Goal: Task Accomplishment & Management: Use online tool/utility

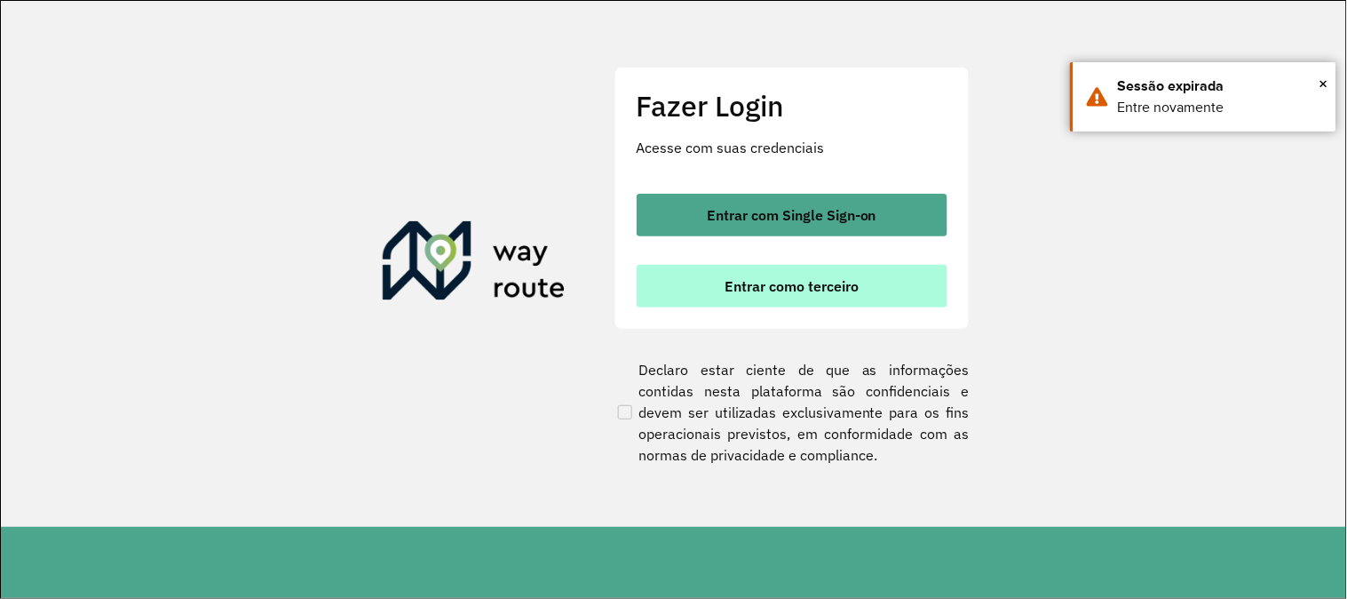
click at [796, 281] on span "Entrar como terceiro" at bounding box center [792, 286] width 134 height 14
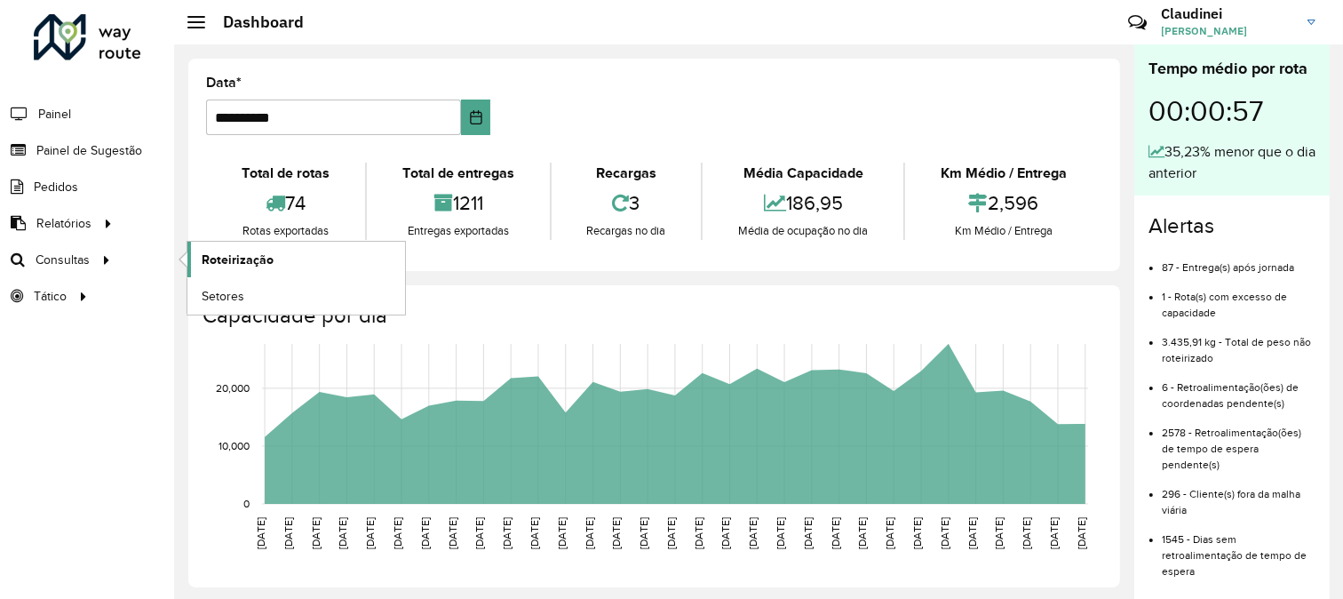
click at [286, 258] on link "Roteirização" at bounding box center [296, 260] width 218 height 36
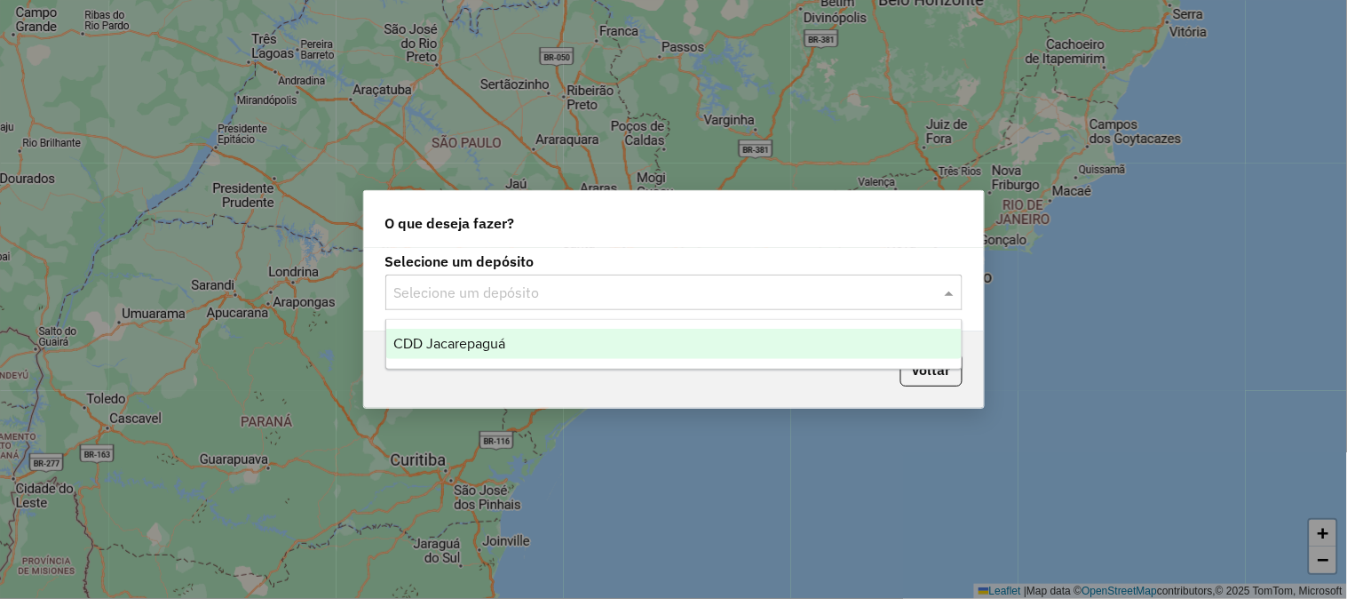
click at [829, 299] on input "text" at bounding box center [656, 292] width 524 height 21
click at [557, 336] on div "CDD Jacarepaguá" at bounding box center [674, 344] width 576 height 30
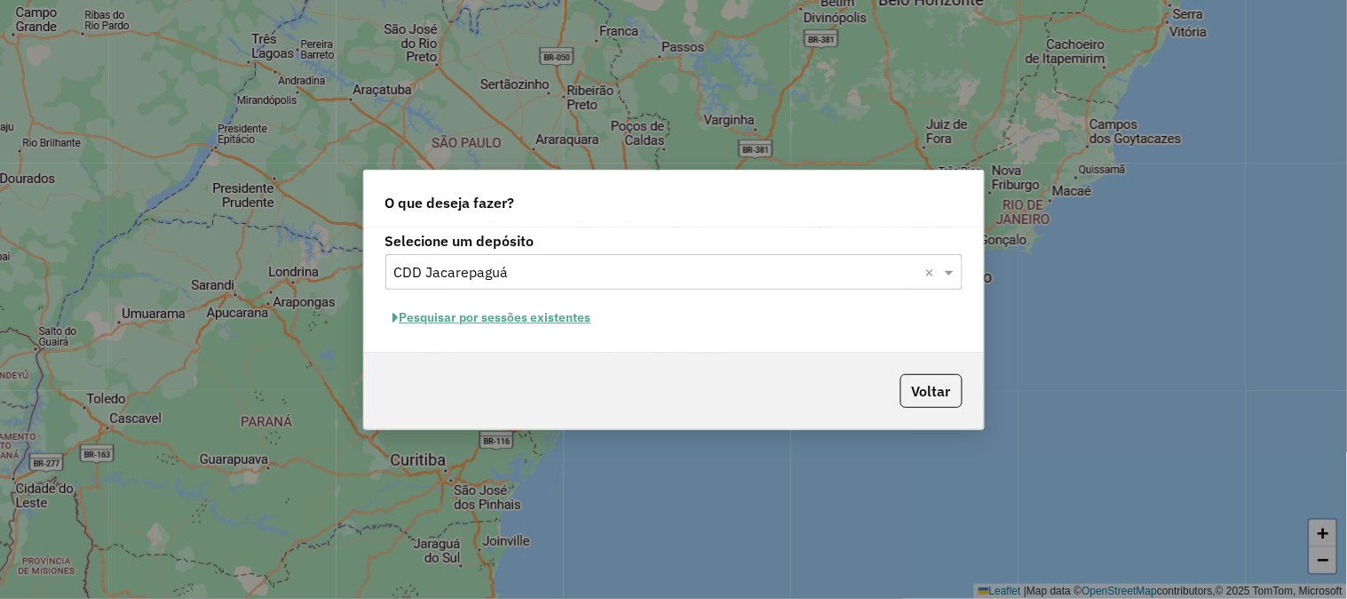
click at [605, 311] on div "Pesquisar por sessões existentes" at bounding box center [673, 318] width 577 height 28
click at [567, 317] on button "Pesquisar por sessões existentes" at bounding box center [492, 318] width 214 height 28
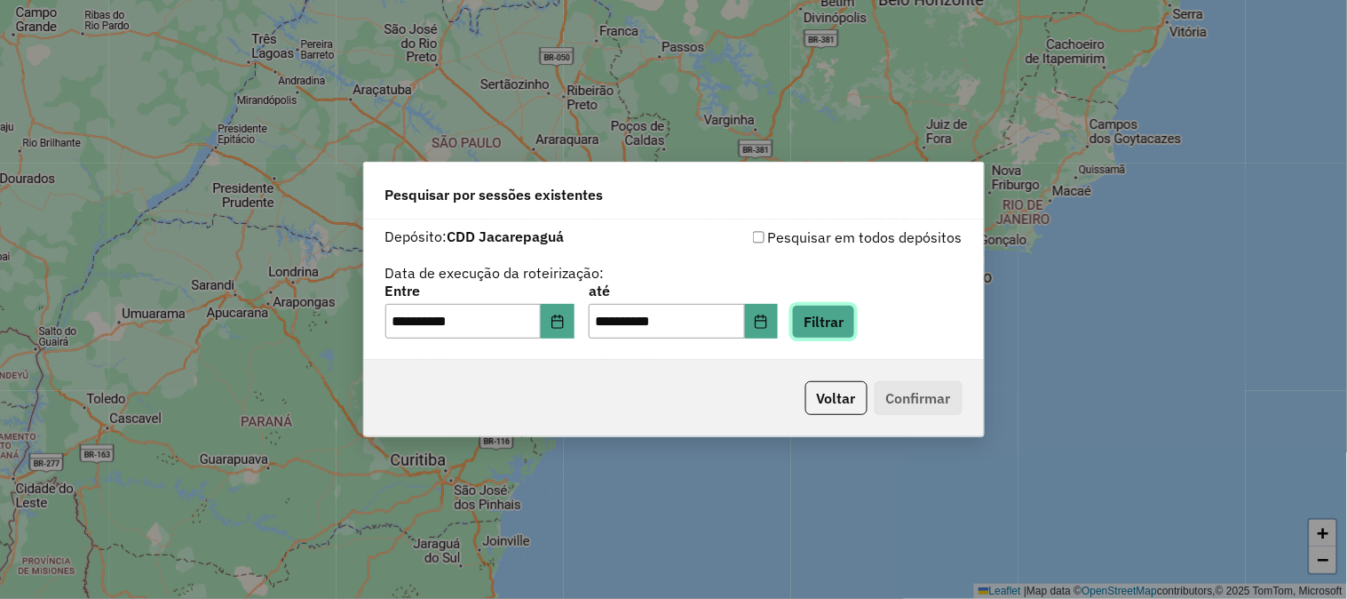
click at [830, 321] on button "Filtrar" at bounding box center [823, 322] width 63 height 34
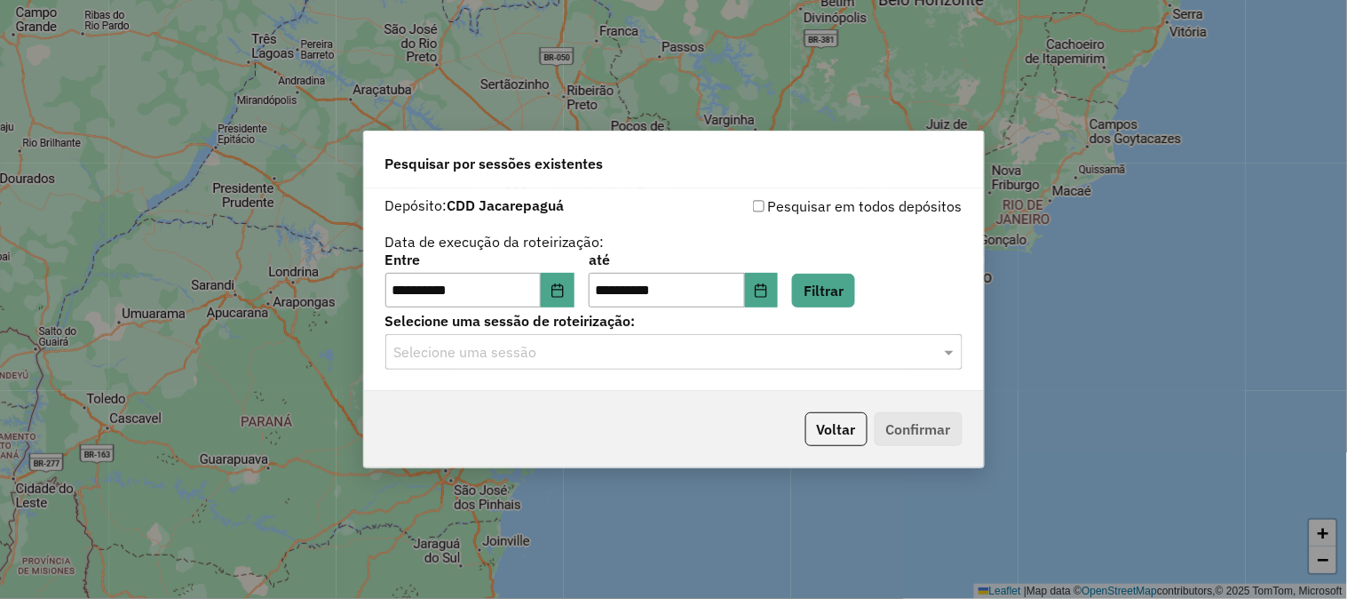
click at [586, 355] on input "text" at bounding box center [656, 352] width 524 height 21
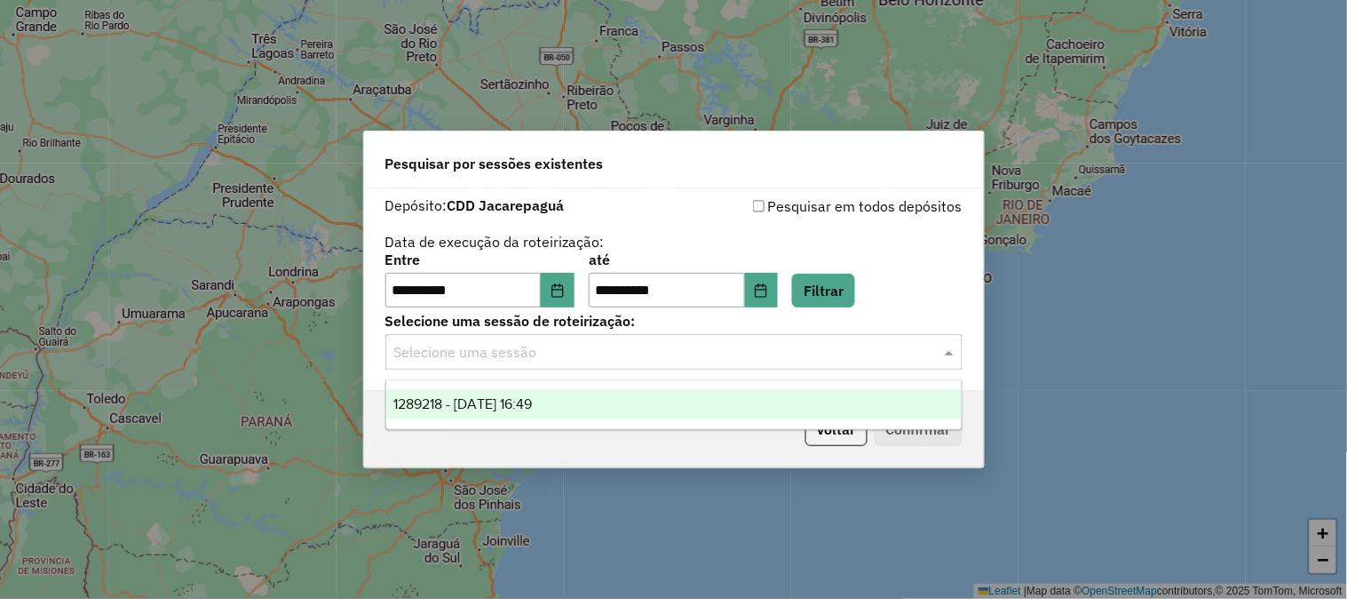
click at [528, 406] on span "1289218 - 06/10/2025 16:49" at bounding box center [462, 403] width 139 height 15
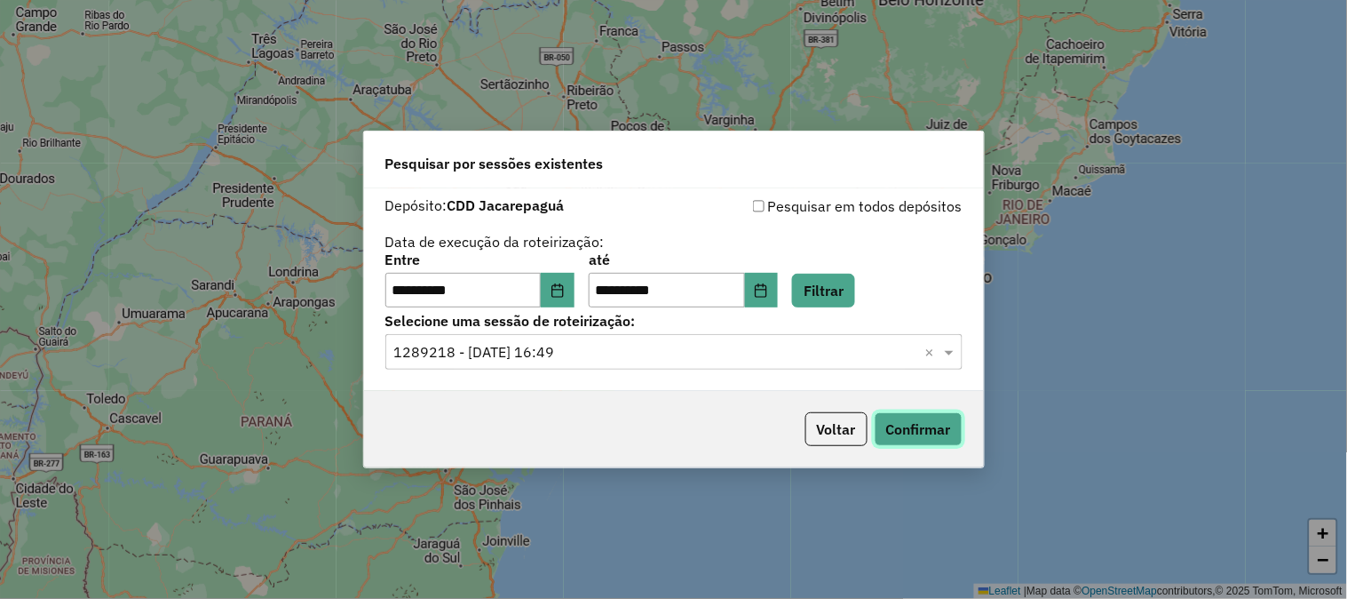
click at [927, 425] on button "Confirmar" at bounding box center [919, 429] width 88 height 34
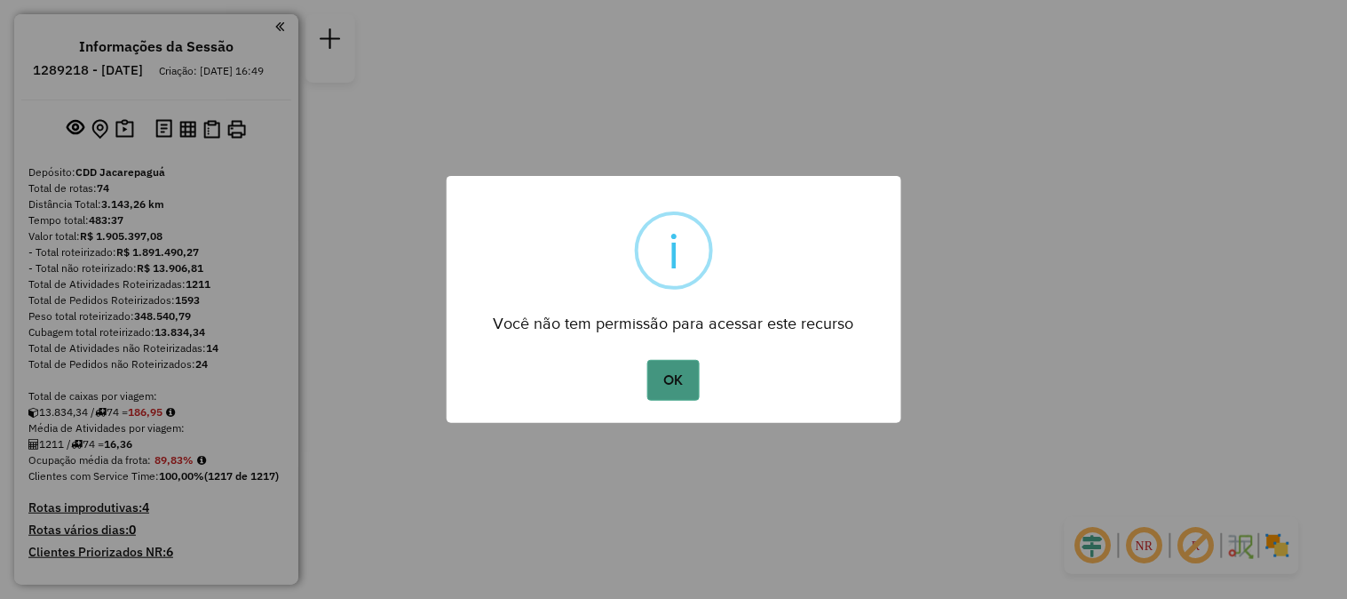
click at [678, 386] on button "OK" at bounding box center [673, 380] width 52 height 41
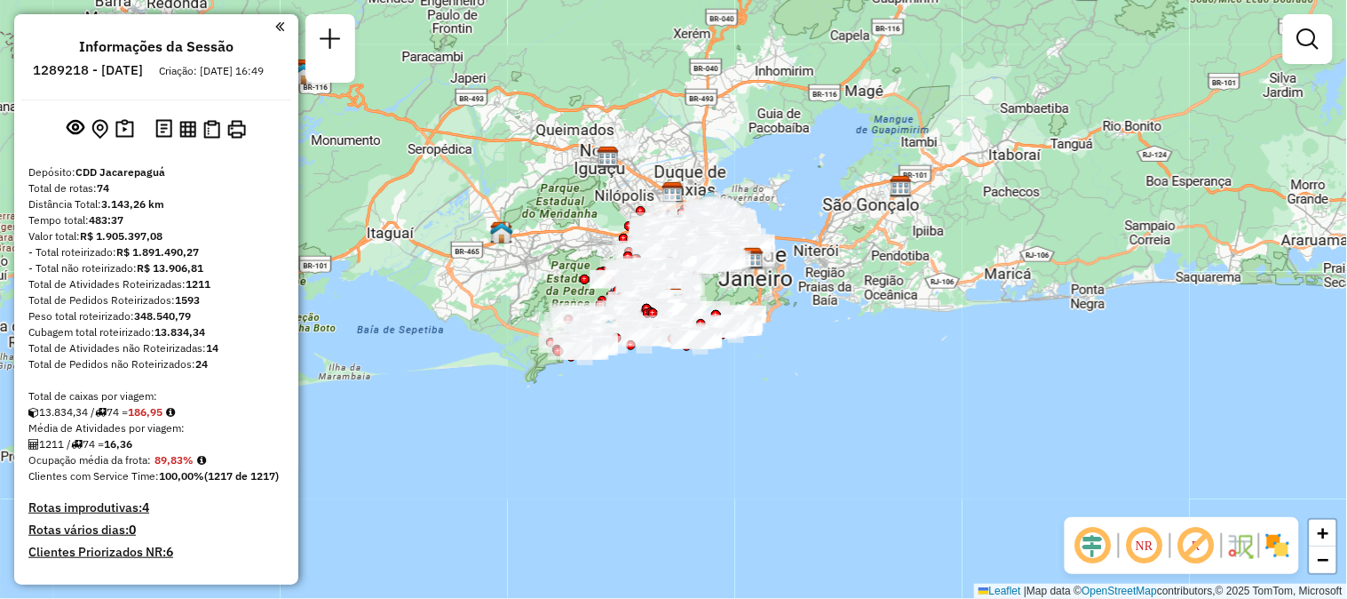
scroll to position [4442, 0]
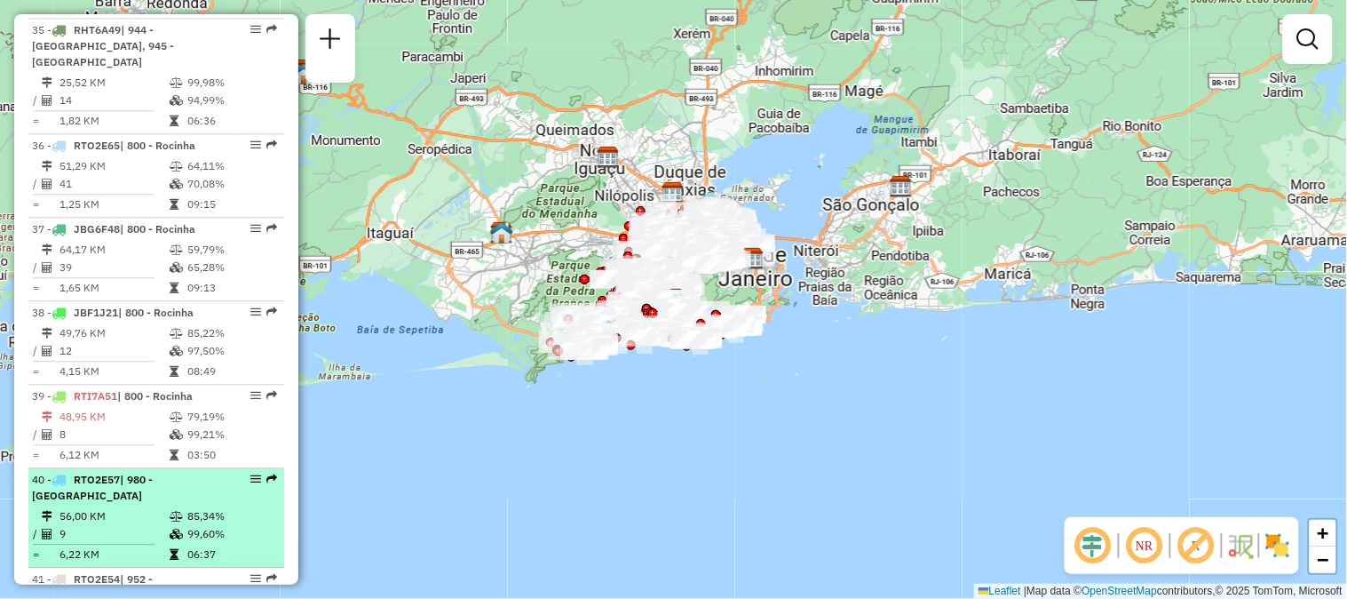
click at [271, 473] on em at bounding box center [271, 478] width 11 height 11
select select "**********"
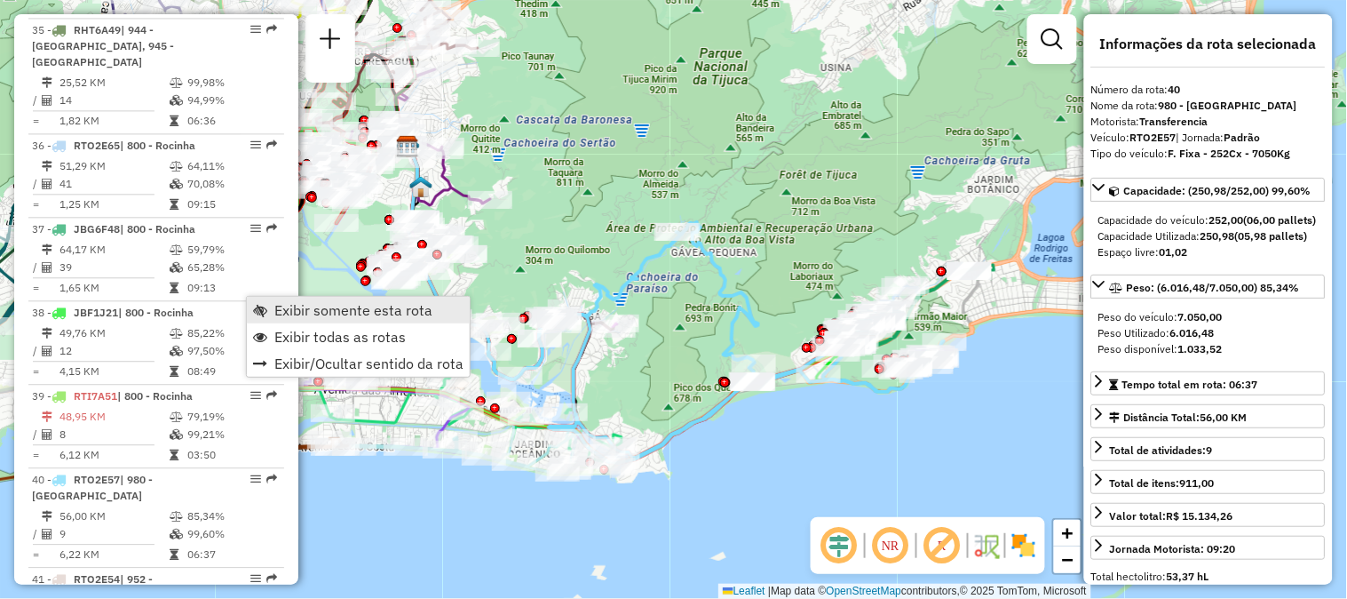
click at [298, 307] on span "Exibir somente esta rota" at bounding box center [353, 310] width 158 height 14
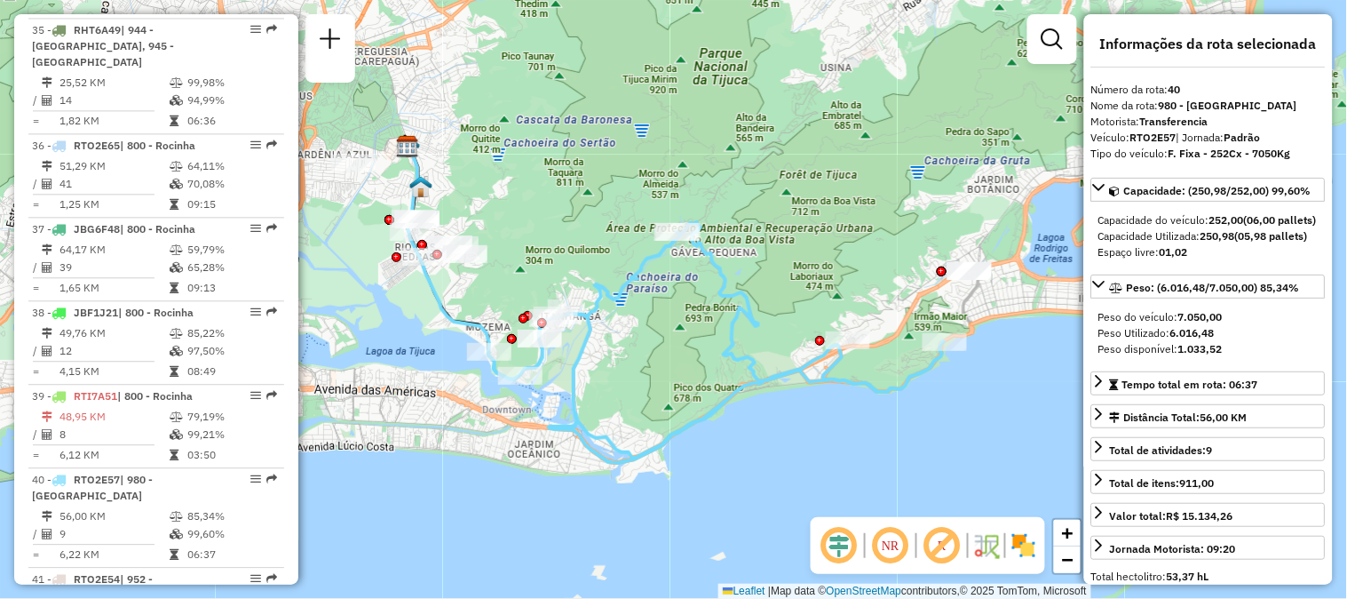
scroll to position [4839, 0]
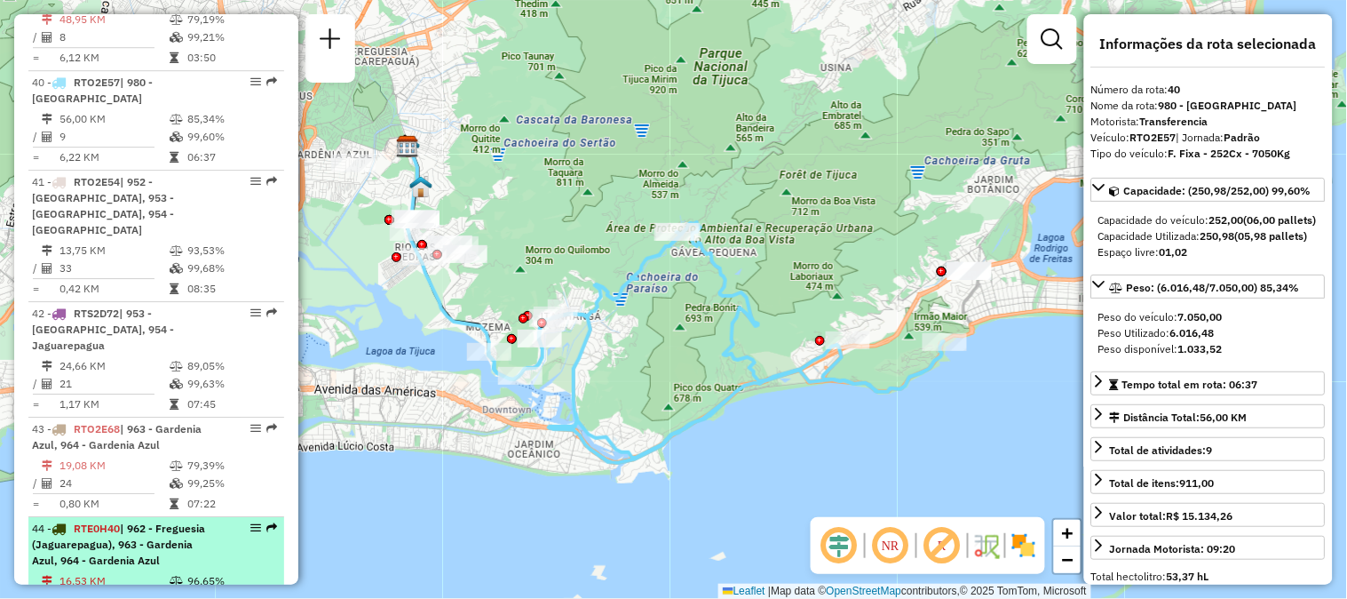
click at [268, 522] on em at bounding box center [271, 527] width 11 height 11
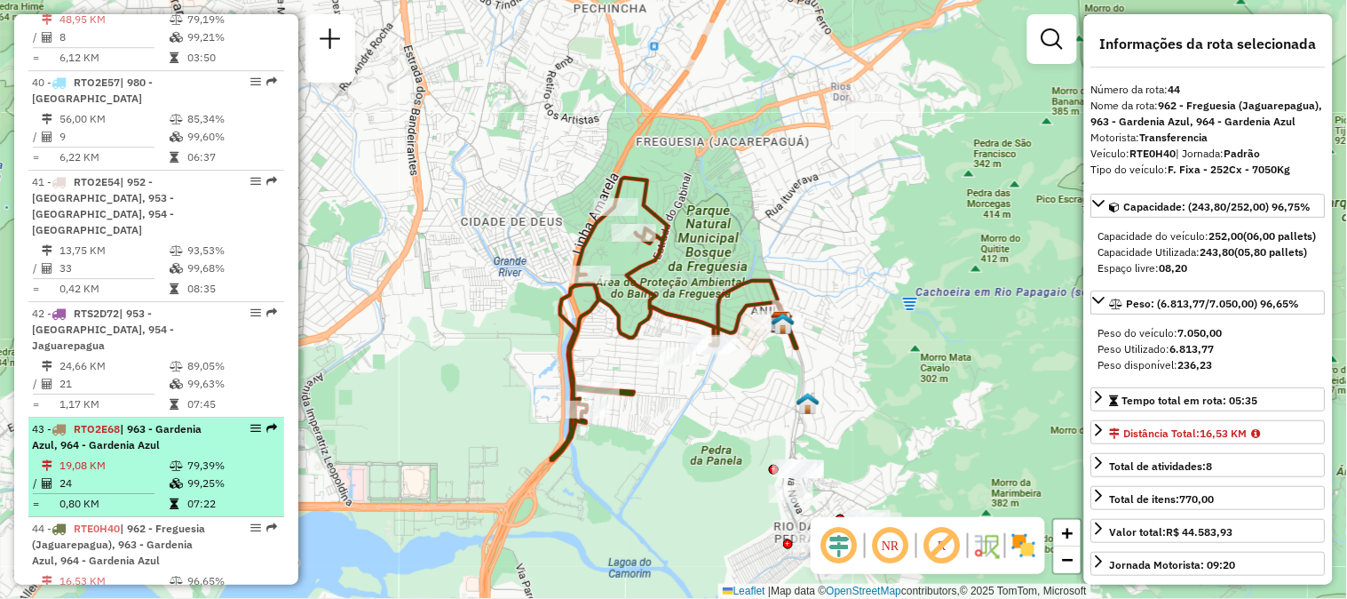
click at [270, 423] on em at bounding box center [271, 428] width 11 height 11
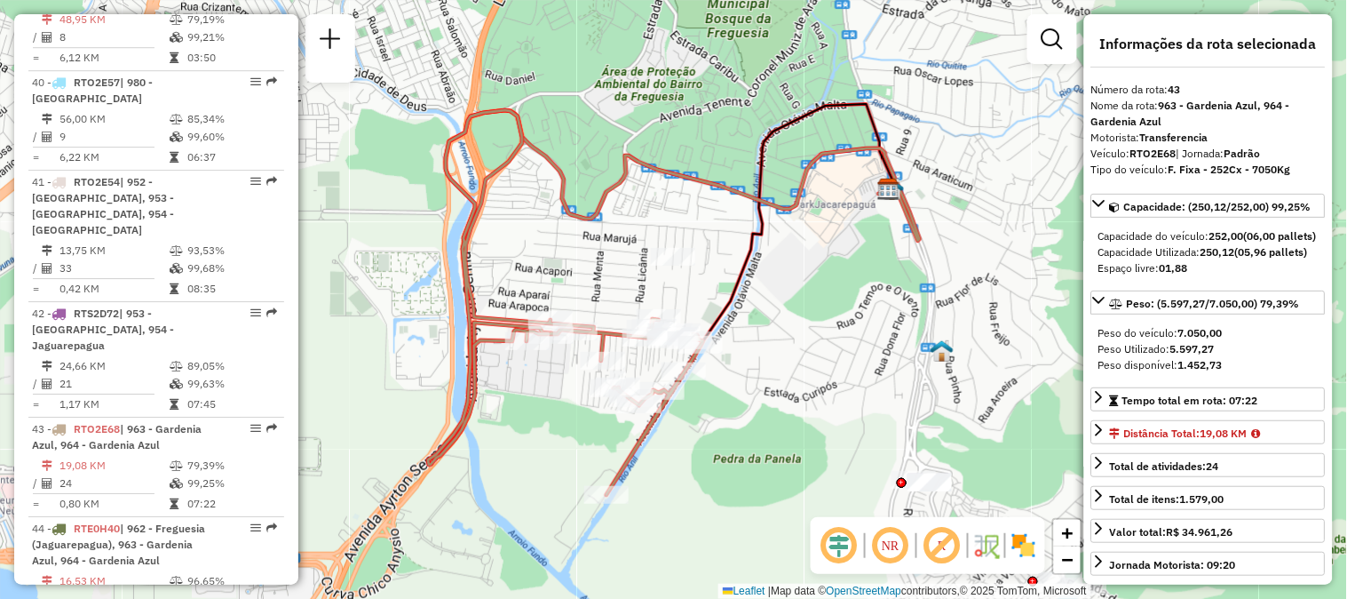
scroll to position [4442, 0]
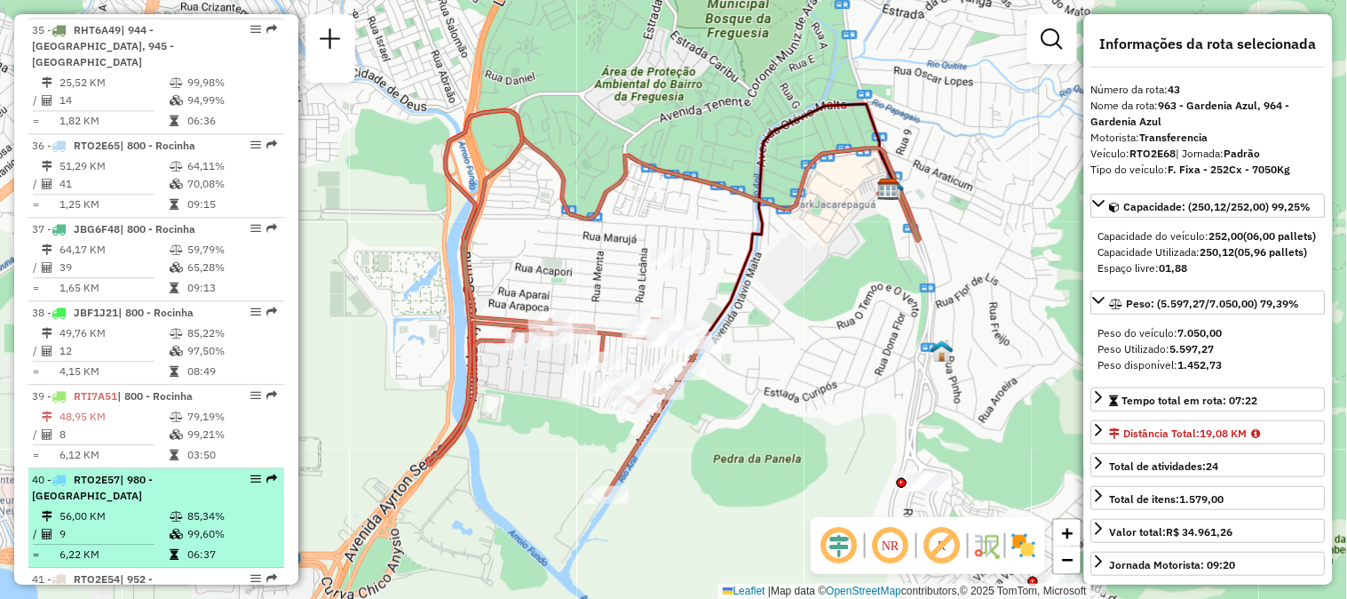
click at [266, 473] on em at bounding box center [271, 478] width 11 height 11
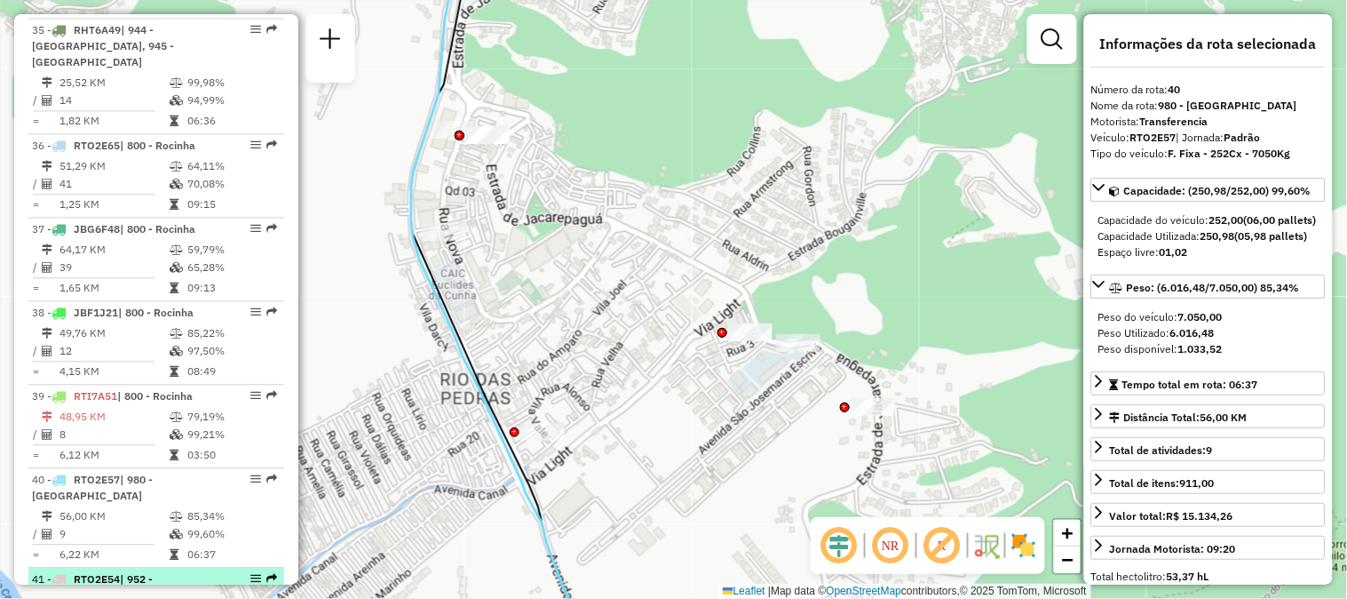
click at [272, 571] on div "41 - RTO2E54 | 952 - Itanhaga, 953 - Rio das Pedra, 954 - Jaguarepagua" at bounding box center [156, 603] width 249 height 64
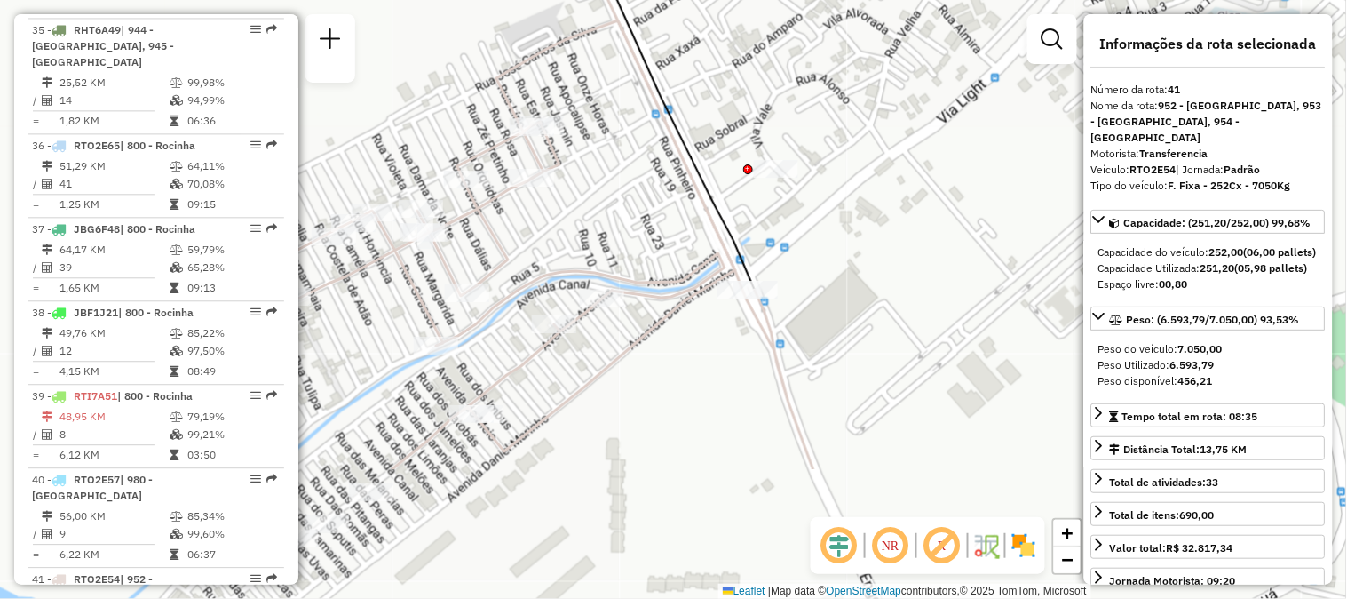
drag, startPoint x: 886, startPoint y: 401, endPoint x: 927, endPoint y: 210, distance: 196.3
click at [927, 210] on div "Janela de atendimento Grade de atendimento Capacidade Transportadoras Veículos …" at bounding box center [673, 299] width 1347 height 599
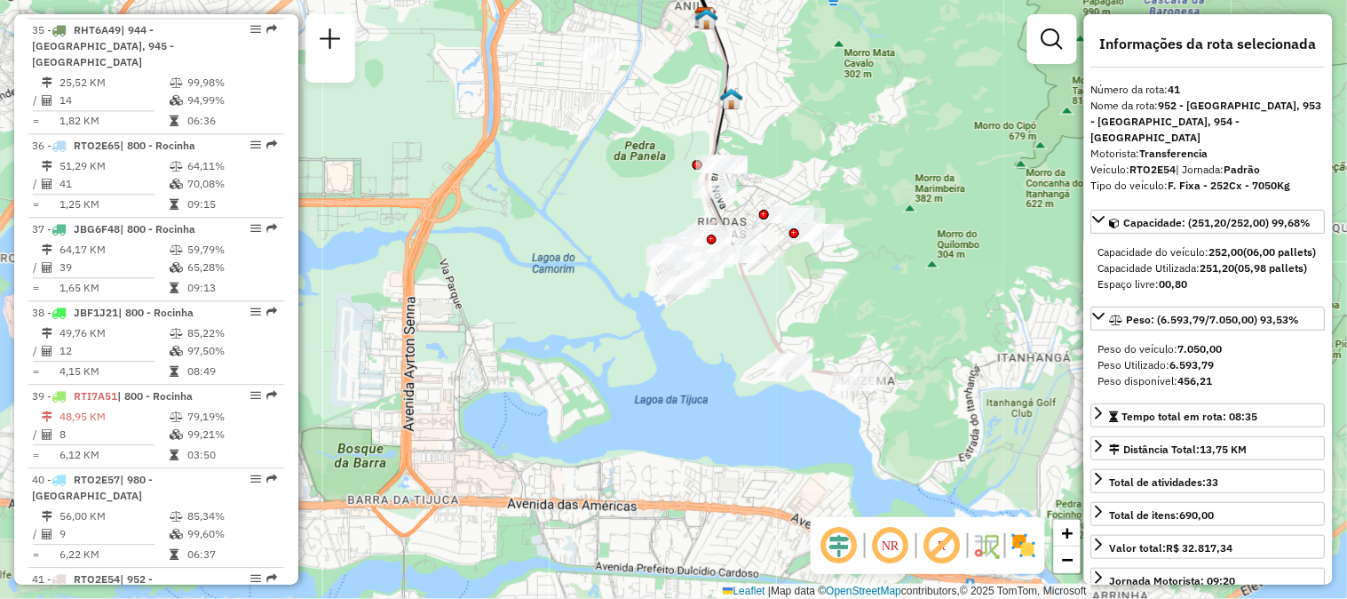
drag, startPoint x: 846, startPoint y: 289, endPoint x: 766, endPoint y: 300, distance: 80.8
click at [766, 300] on icon at bounding box center [765, 302] width 193 height 165
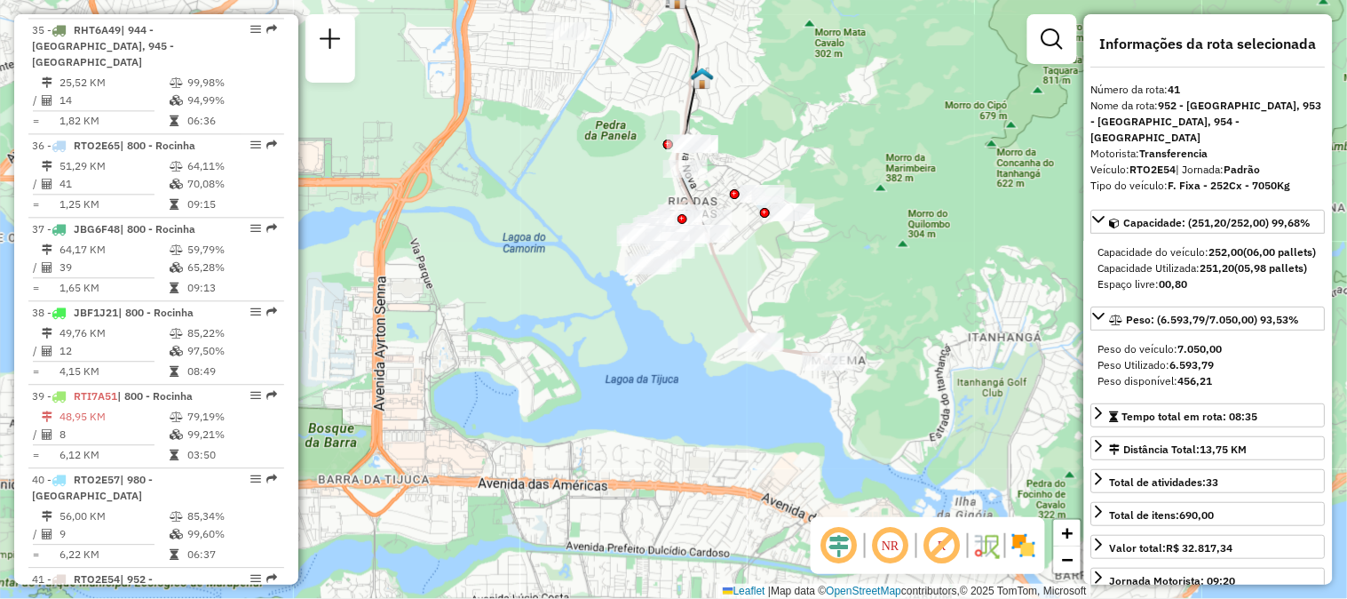
drag, startPoint x: 616, startPoint y: 203, endPoint x: 586, endPoint y: 182, distance: 35.7
click at [586, 182] on div "Janela de atendimento Grade de atendimento Capacidade Transportadoras Veículos …" at bounding box center [673, 299] width 1347 height 599
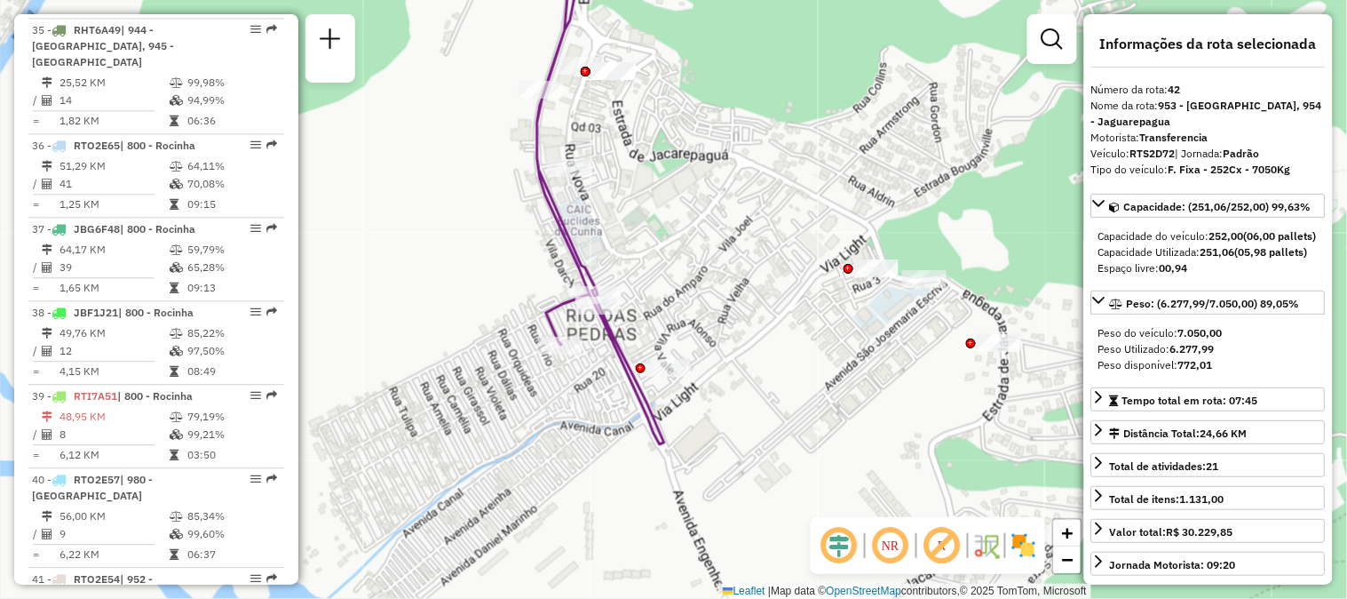
drag, startPoint x: 698, startPoint y: 376, endPoint x: 677, endPoint y: 300, distance: 78.4
click at [677, 300] on div "Janela de atendimento Grade de atendimento Capacidade Transportadoras Veículos …" at bounding box center [673, 299] width 1347 height 599
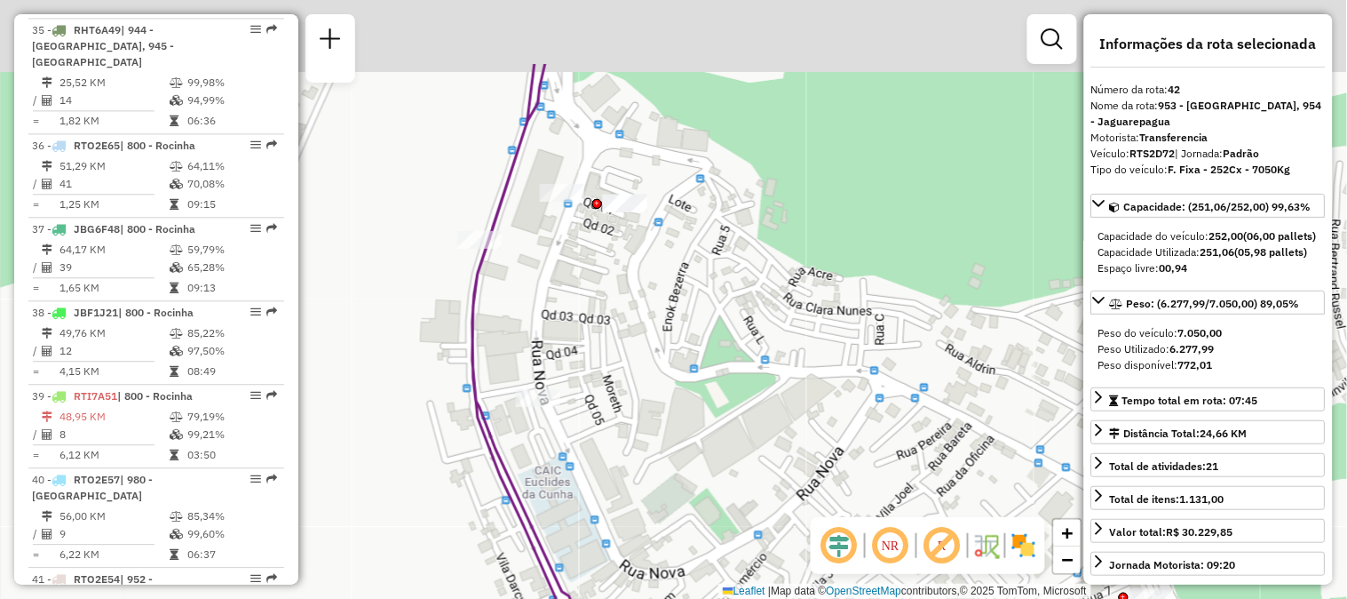
drag, startPoint x: 608, startPoint y: 129, endPoint x: 544, endPoint y: 284, distance: 168.1
click at [544, 284] on div "Janela de atendimento Grade de atendimento Capacidade Transportadoras Veículos …" at bounding box center [673, 299] width 1347 height 599
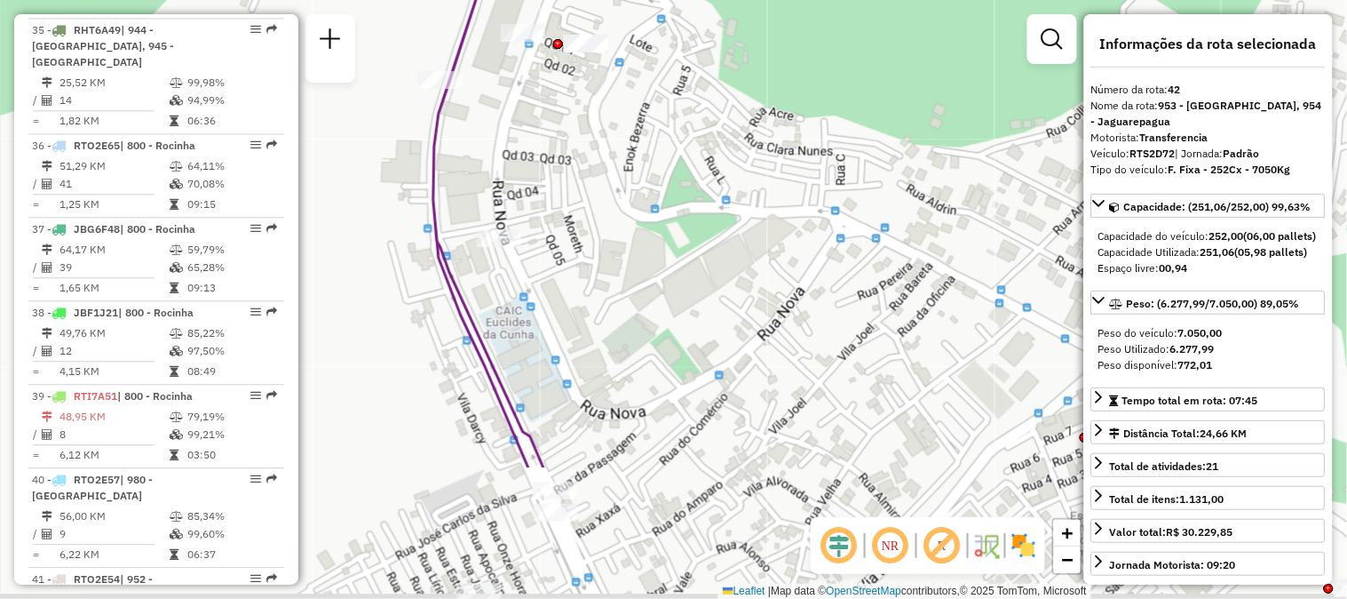
drag, startPoint x: 598, startPoint y: 406, endPoint x: 572, endPoint y: 190, distance: 217.4
click at [572, 190] on div "Janela de atendimento Grade de atendimento Capacidade Transportadoras Veículos …" at bounding box center [673, 299] width 1347 height 599
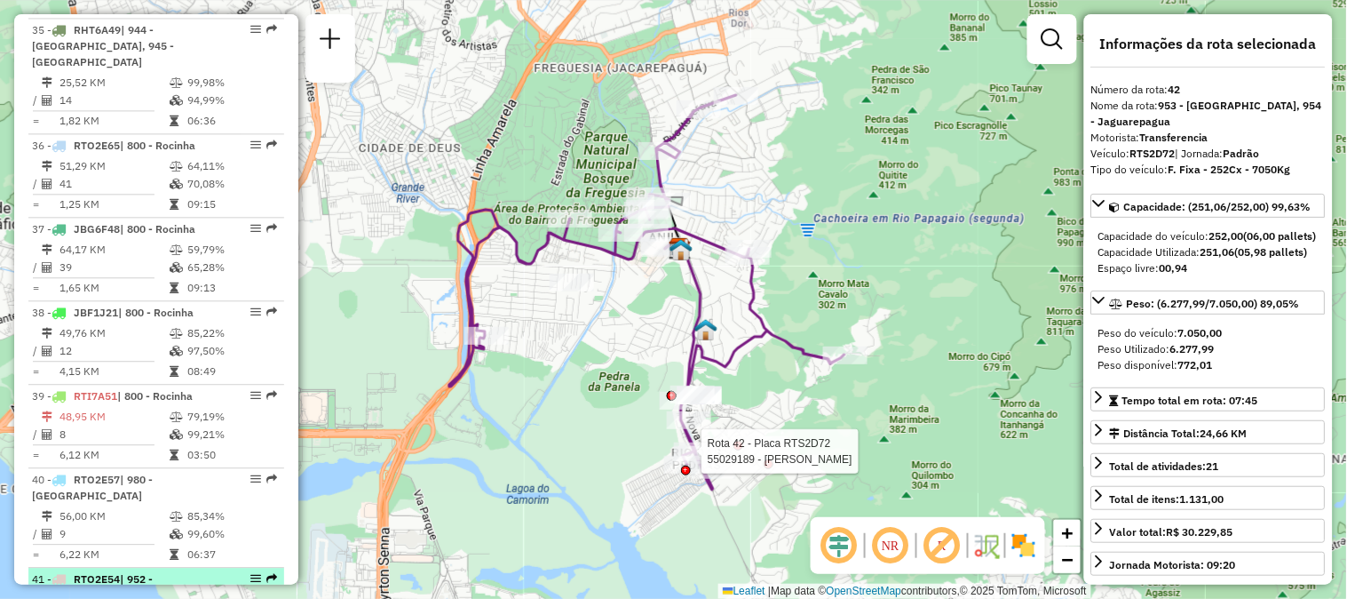
click at [259, 573] on div at bounding box center [250, 578] width 53 height 11
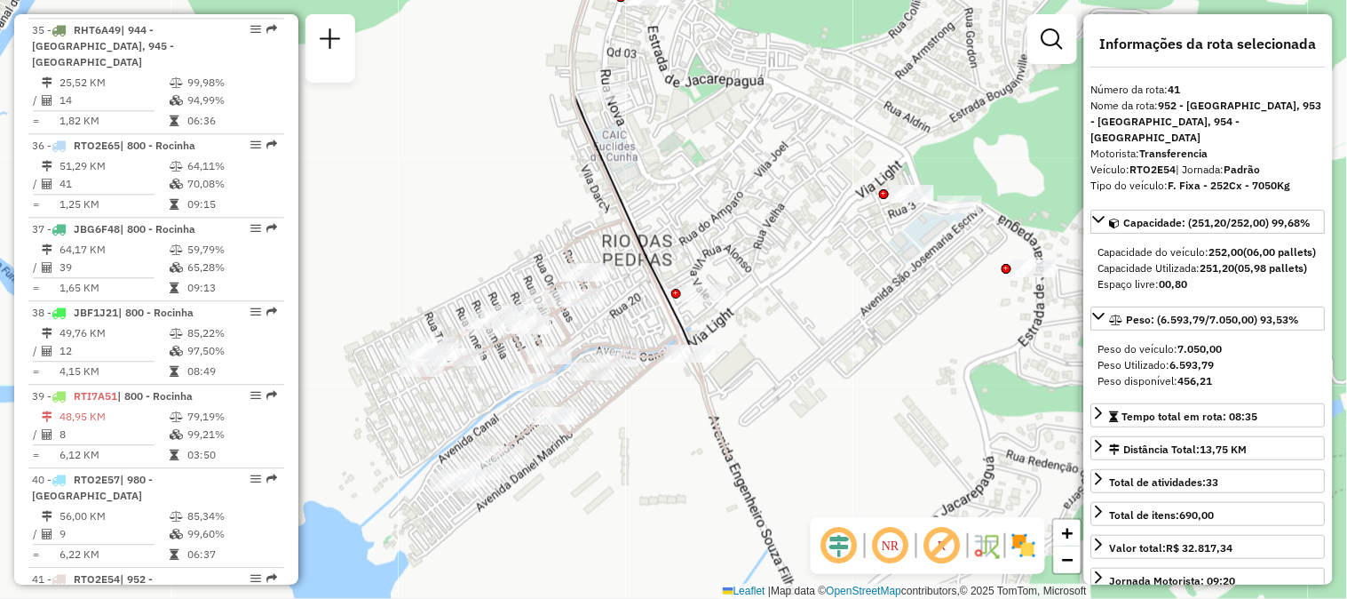
drag, startPoint x: 628, startPoint y: 391, endPoint x: 702, endPoint y: 189, distance: 214.7
click at [702, 189] on div "Janela de atendimento Grade de atendimento Capacidade Transportadoras Veículos …" at bounding box center [673, 299] width 1347 height 599
